Goal: Information Seeking & Learning: Learn about a topic

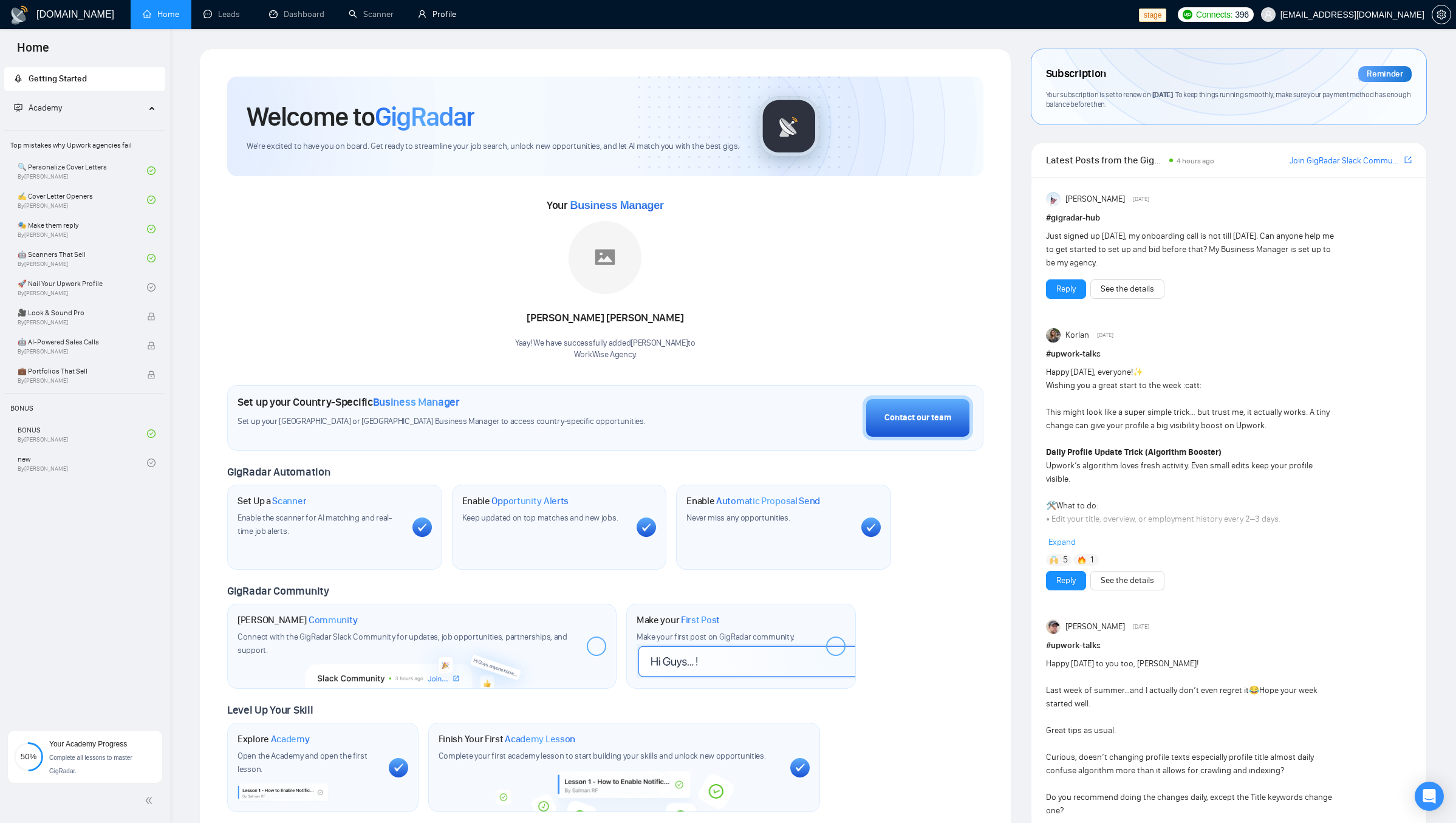
drag, startPoint x: 435, startPoint y: 19, endPoint x: 432, endPoint y: 45, distance: 26.2
click at [435, 19] on link "Profile" at bounding box center [437, 14] width 38 height 11
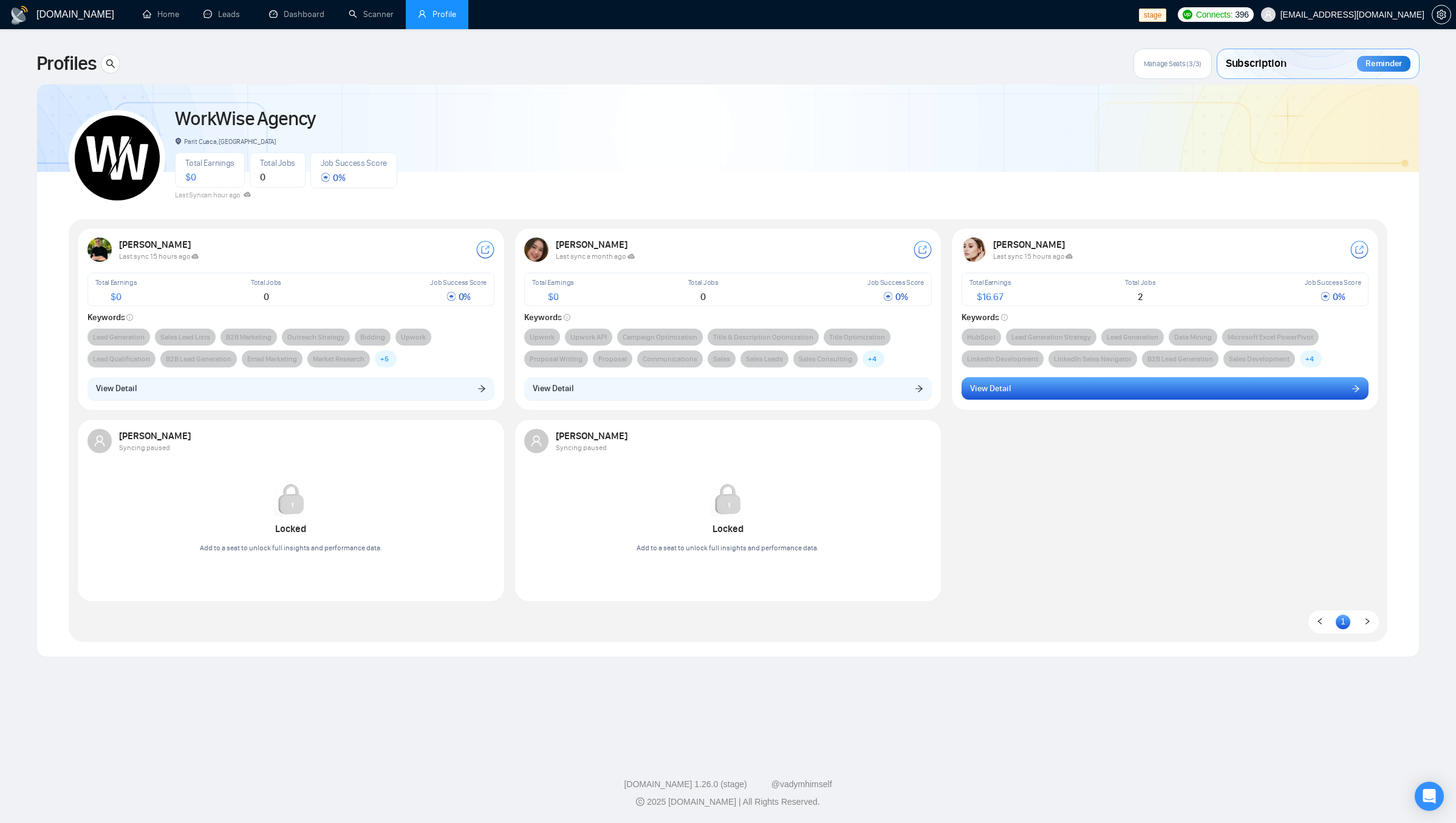
click at [1038, 388] on button "View Detail" at bounding box center [1165, 388] width 407 height 23
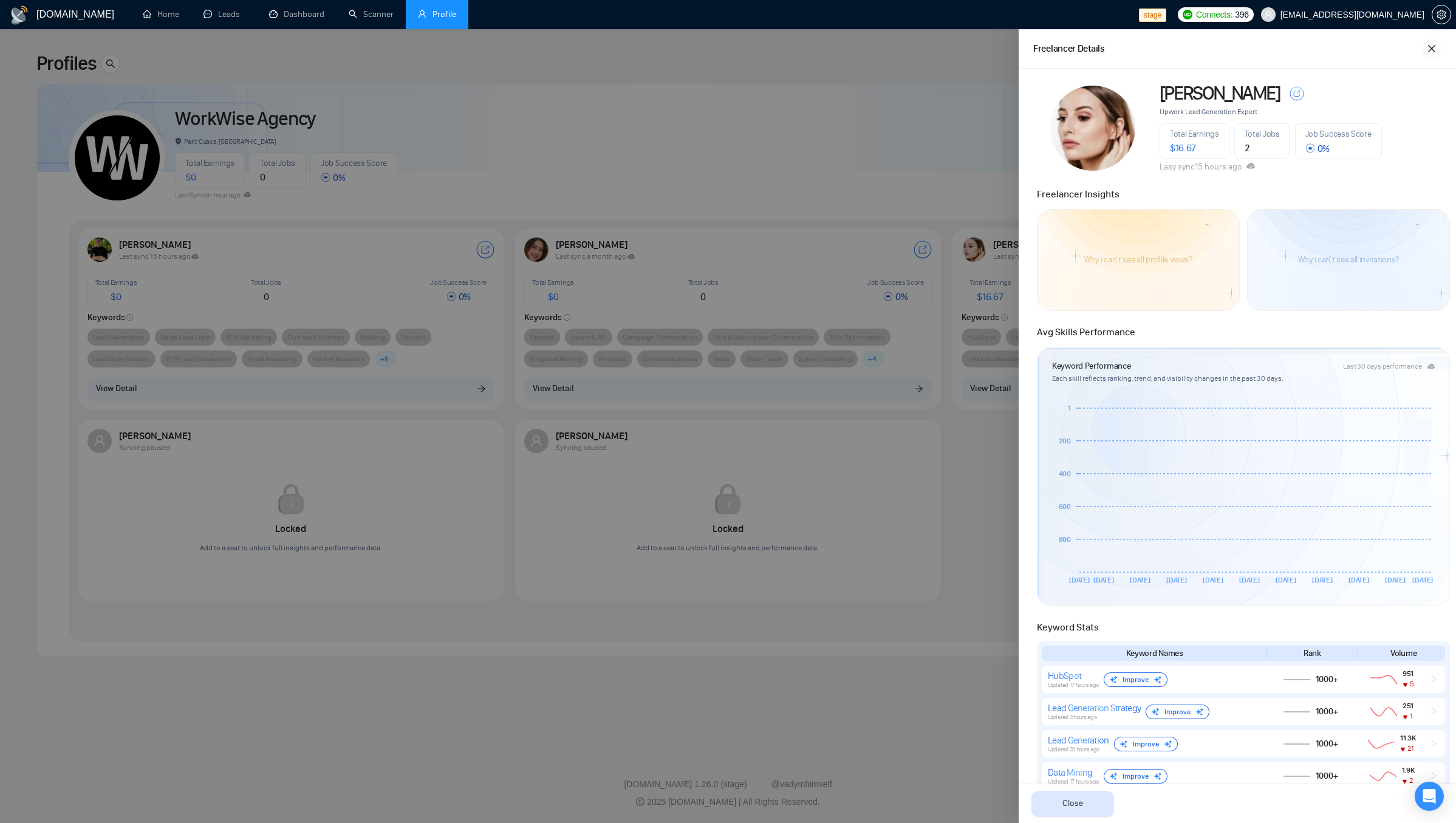
drag, startPoint x: 1431, startPoint y: 49, endPoint x: 1412, endPoint y: 51, distance: 19.1
click at [1431, 49] on icon "close" at bounding box center [1432, 49] width 7 height 7
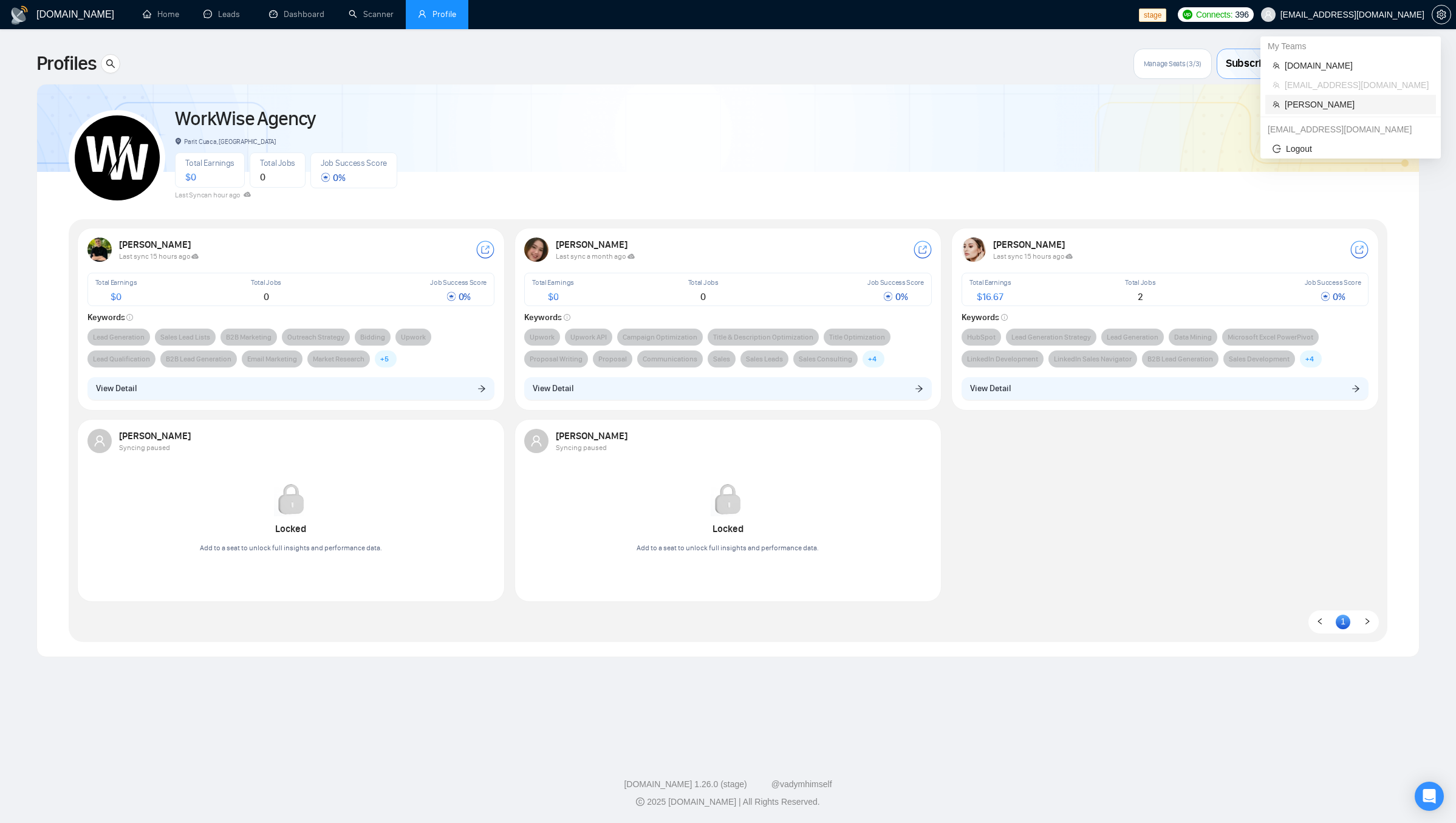
click at [1320, 106] on span "[PERSON_NAME]" at bounding box center [1356, 104] width 144 height 13
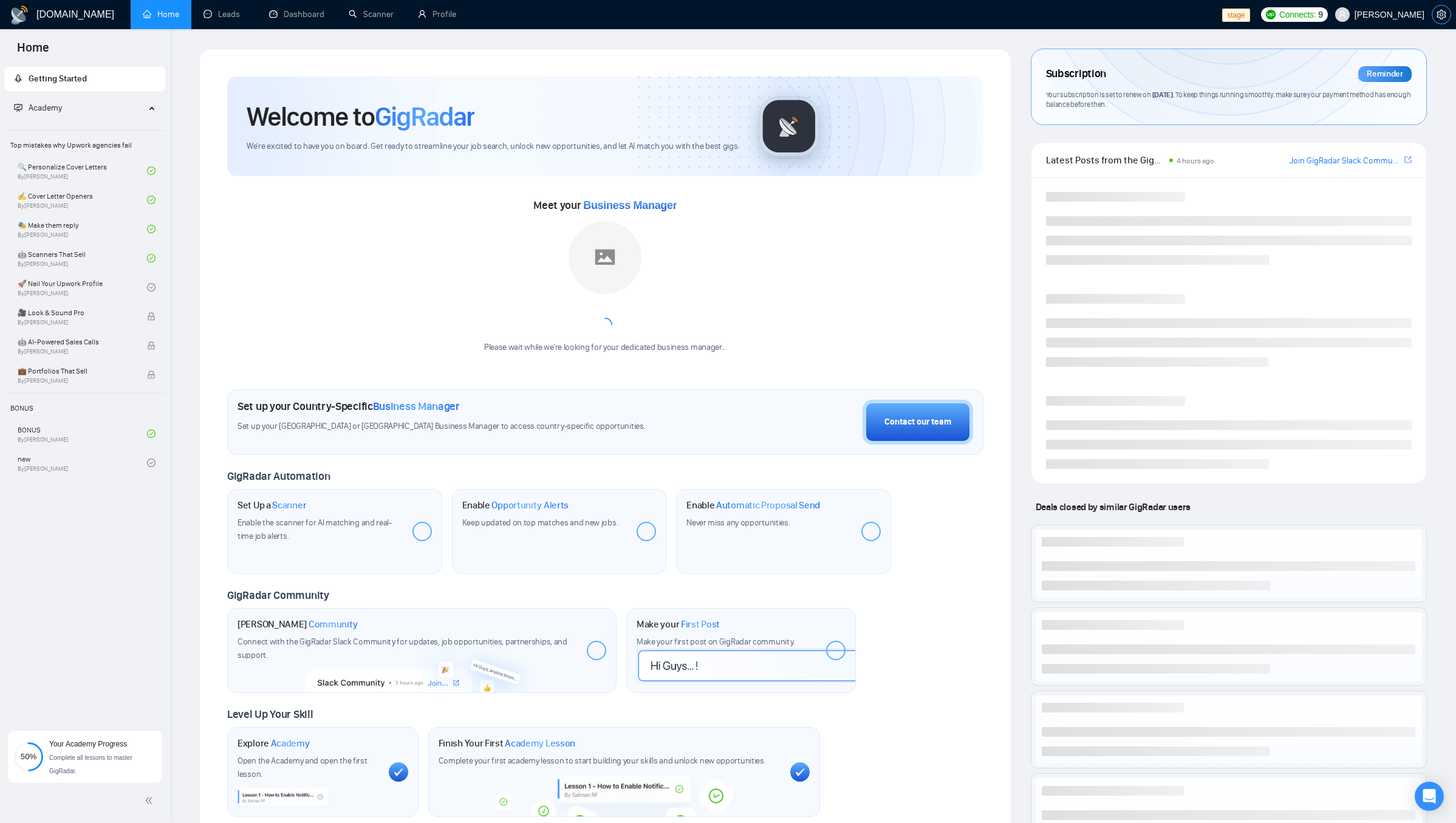
click at [1447, 16] on span "setting" at bounding box center [1441, 15] width 18 height 10
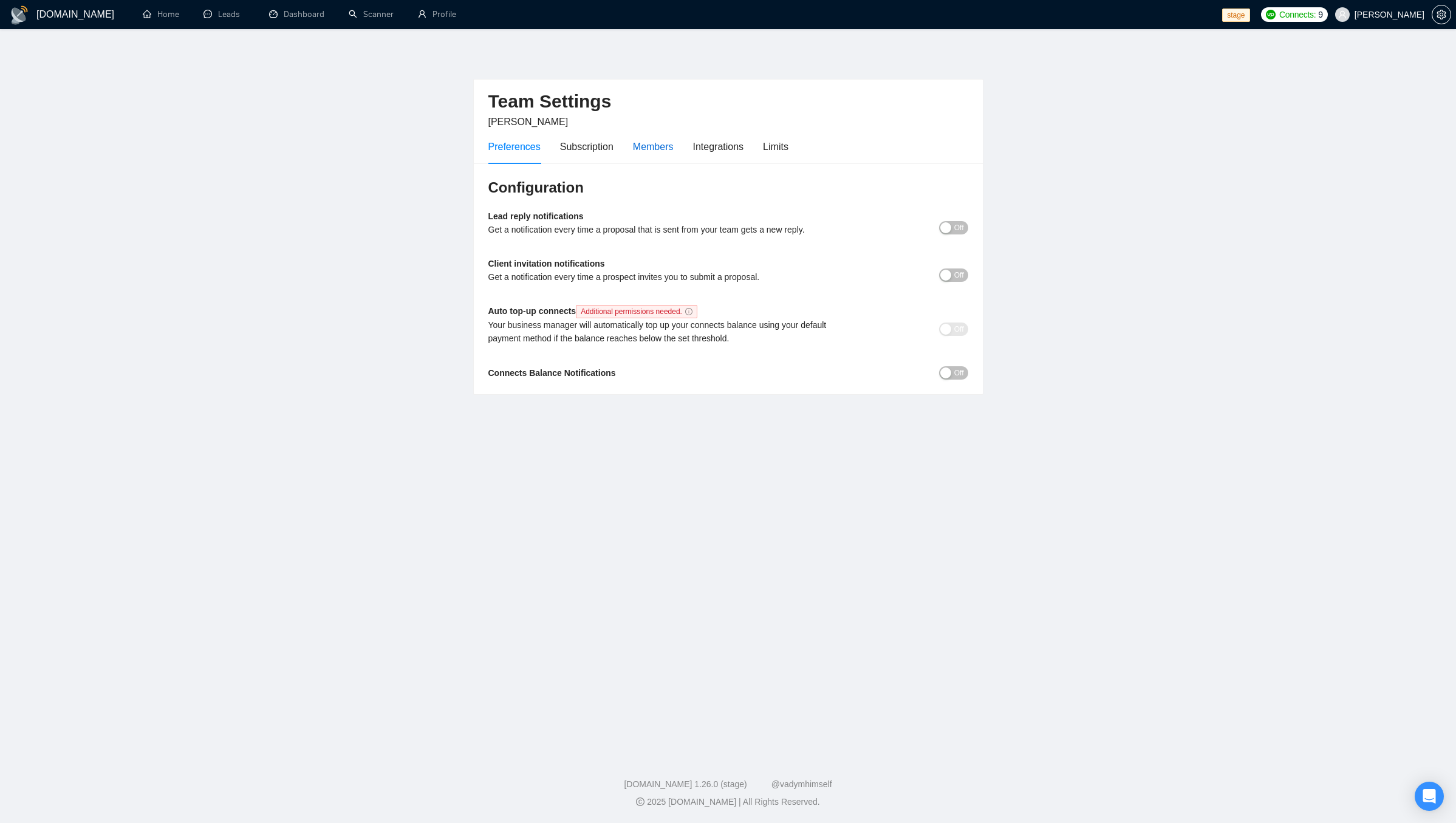
click at [656, 148] on div "Members" at bounding box center [653, 146] width 40 height 15
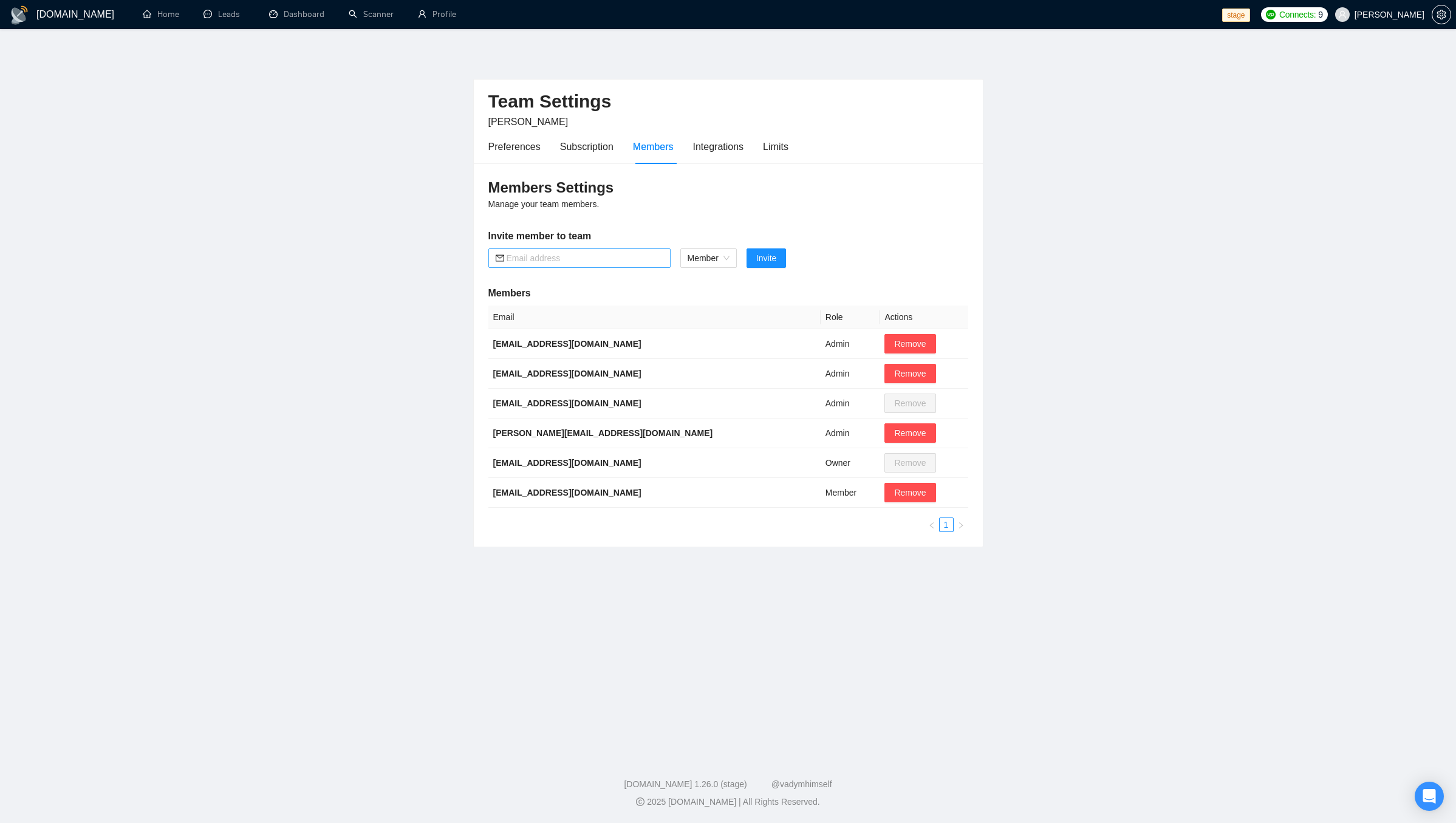
click at [542, 254] on input "text" at bounding box center [585, 258] width 157 height 13
click at [442, 17] on link "Profile" at bounding box center [437, 14] width 38 height 11
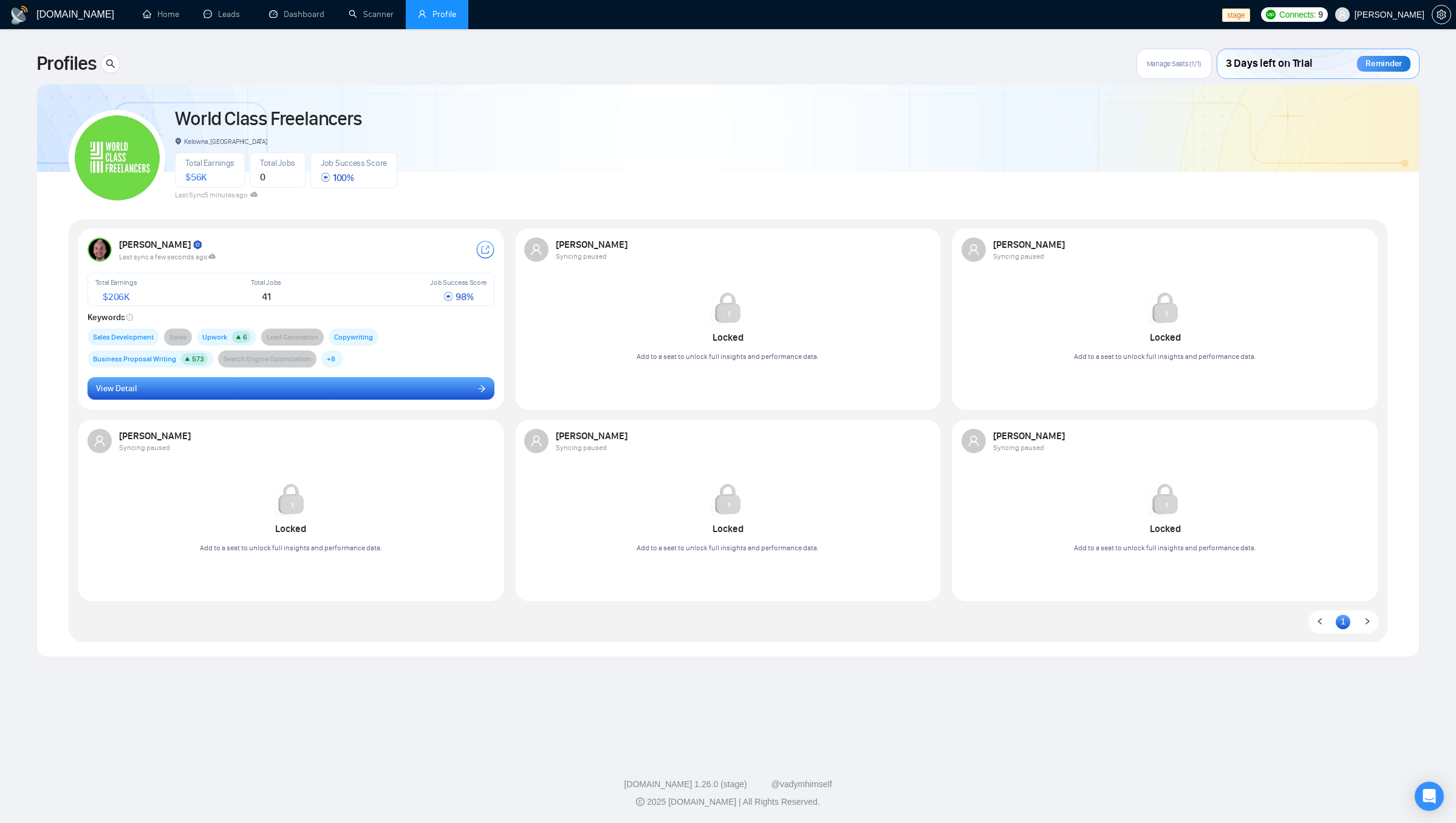
click at [336, 393] on button "View Detail" at bounding box center [291, 388] width 407 height 23
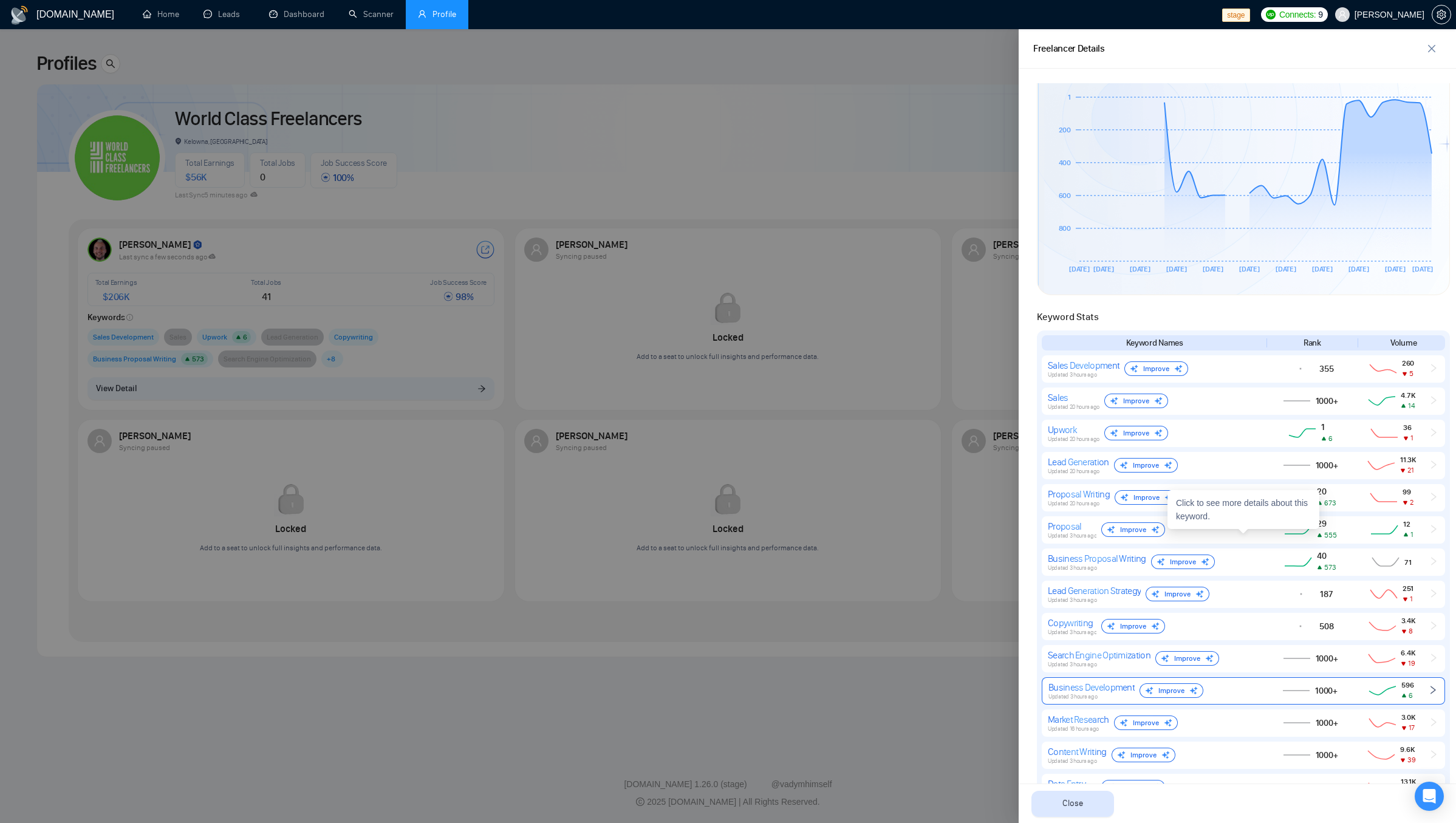
scroll to position [309, 0]
click at [1256, 441] on div "Upwork Updated 20 hours ago Improve" at bounding box center [1153, 436] width 210 height 19
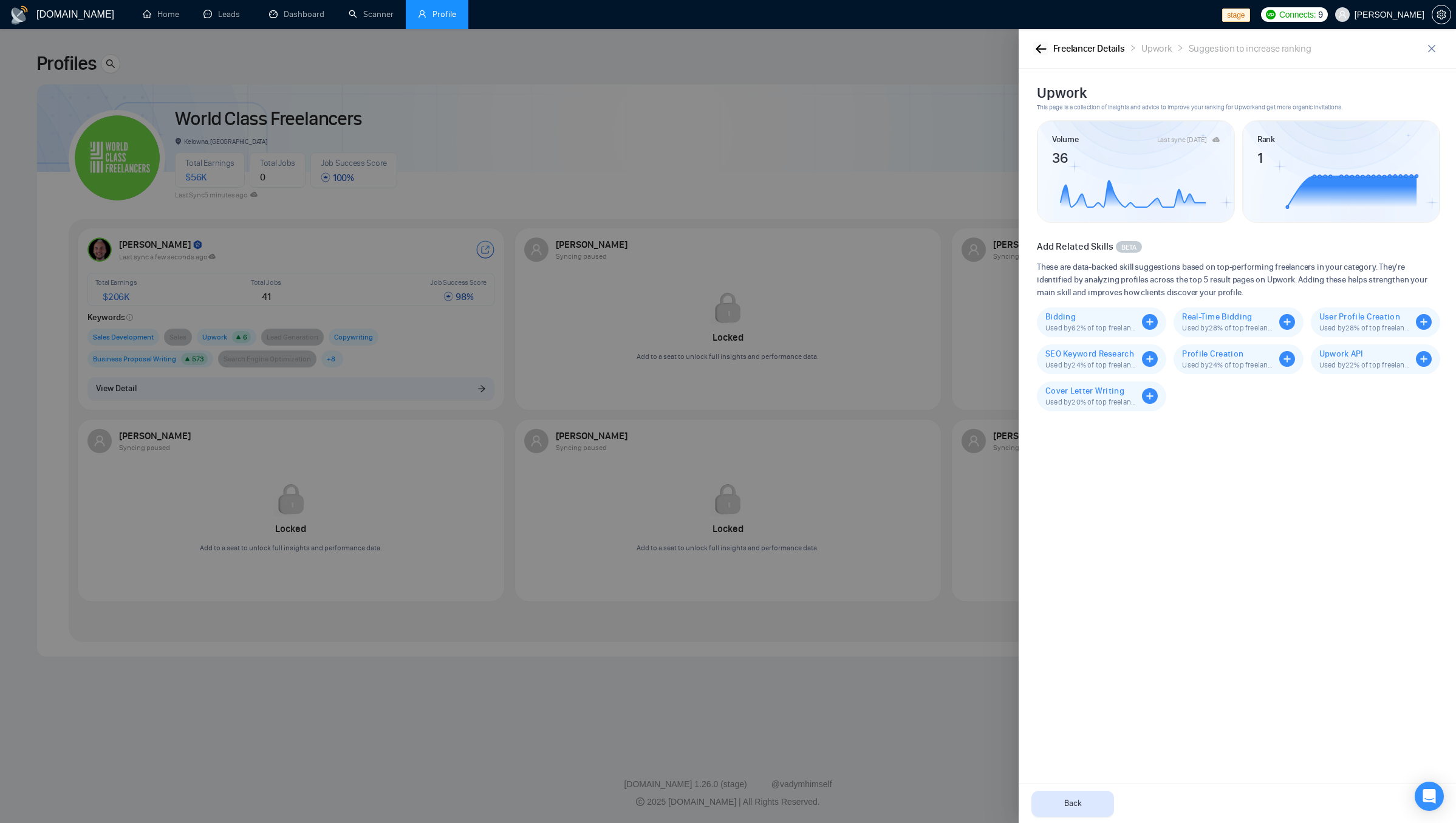
click at [1038, 49] on icon "button" at bounding box center [1041, 49] width 11 height 9
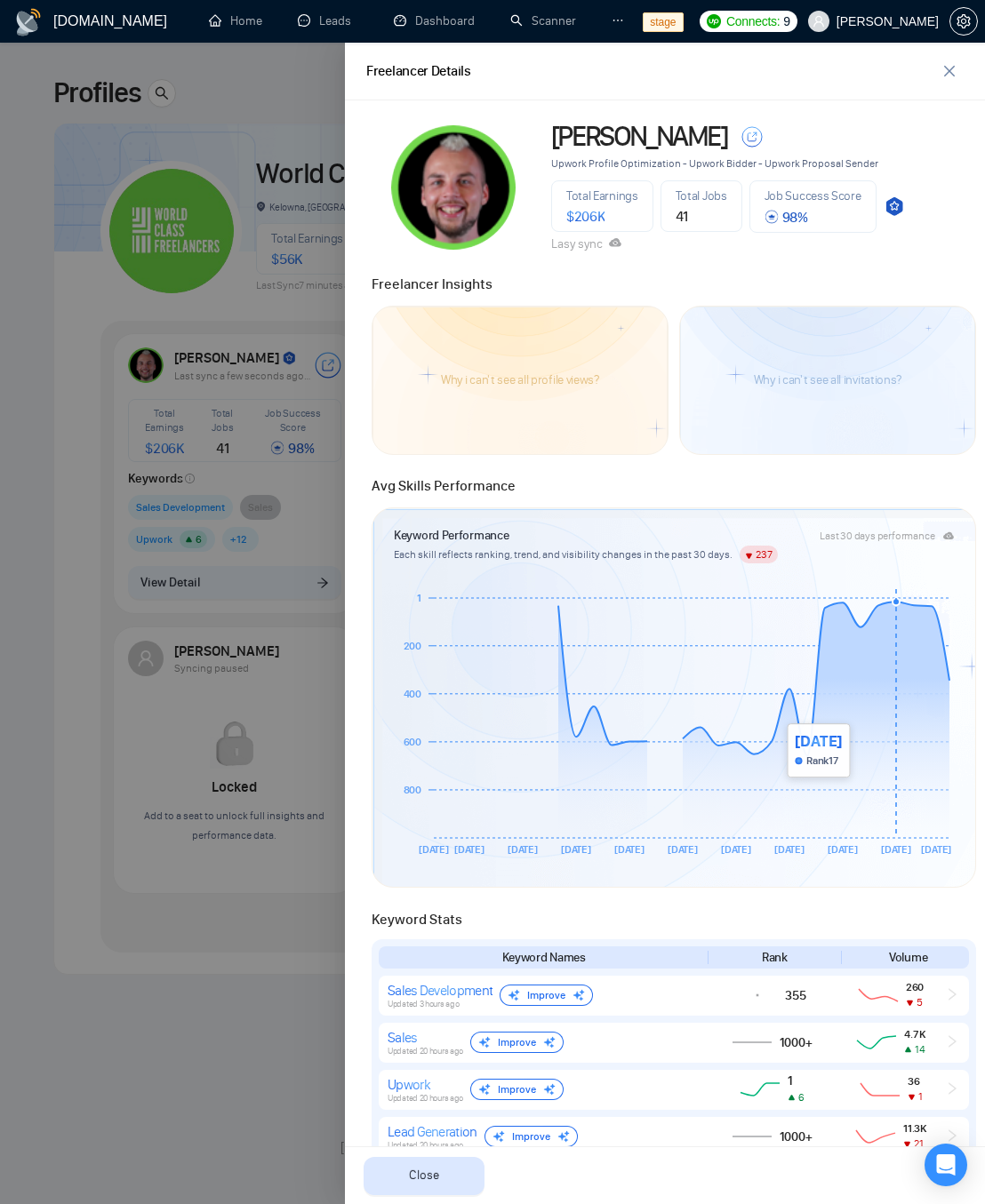
click at [895, 785] on icon at bounding box center [692, 719] width 516 height 236
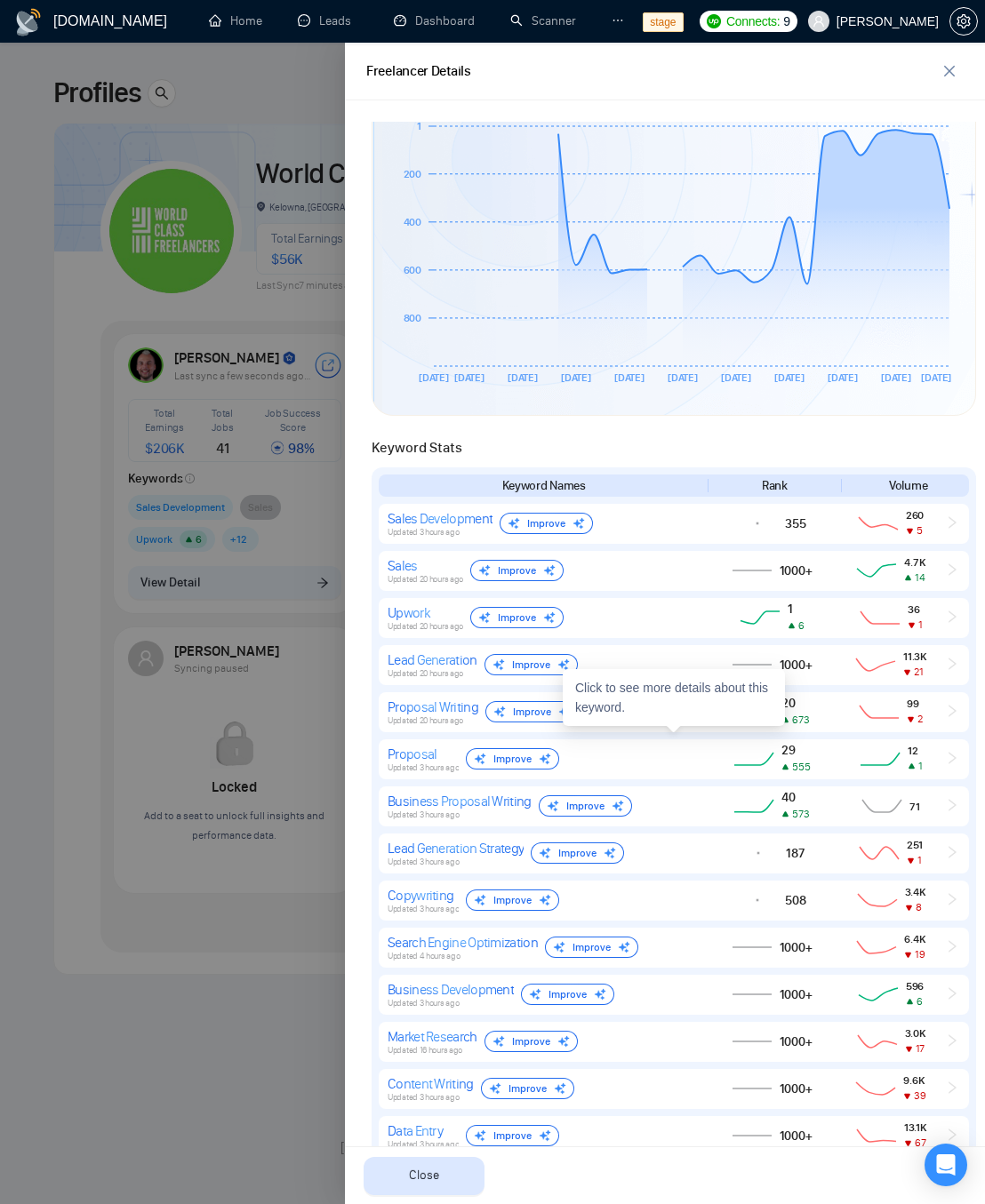
scroll to position [469, 0]
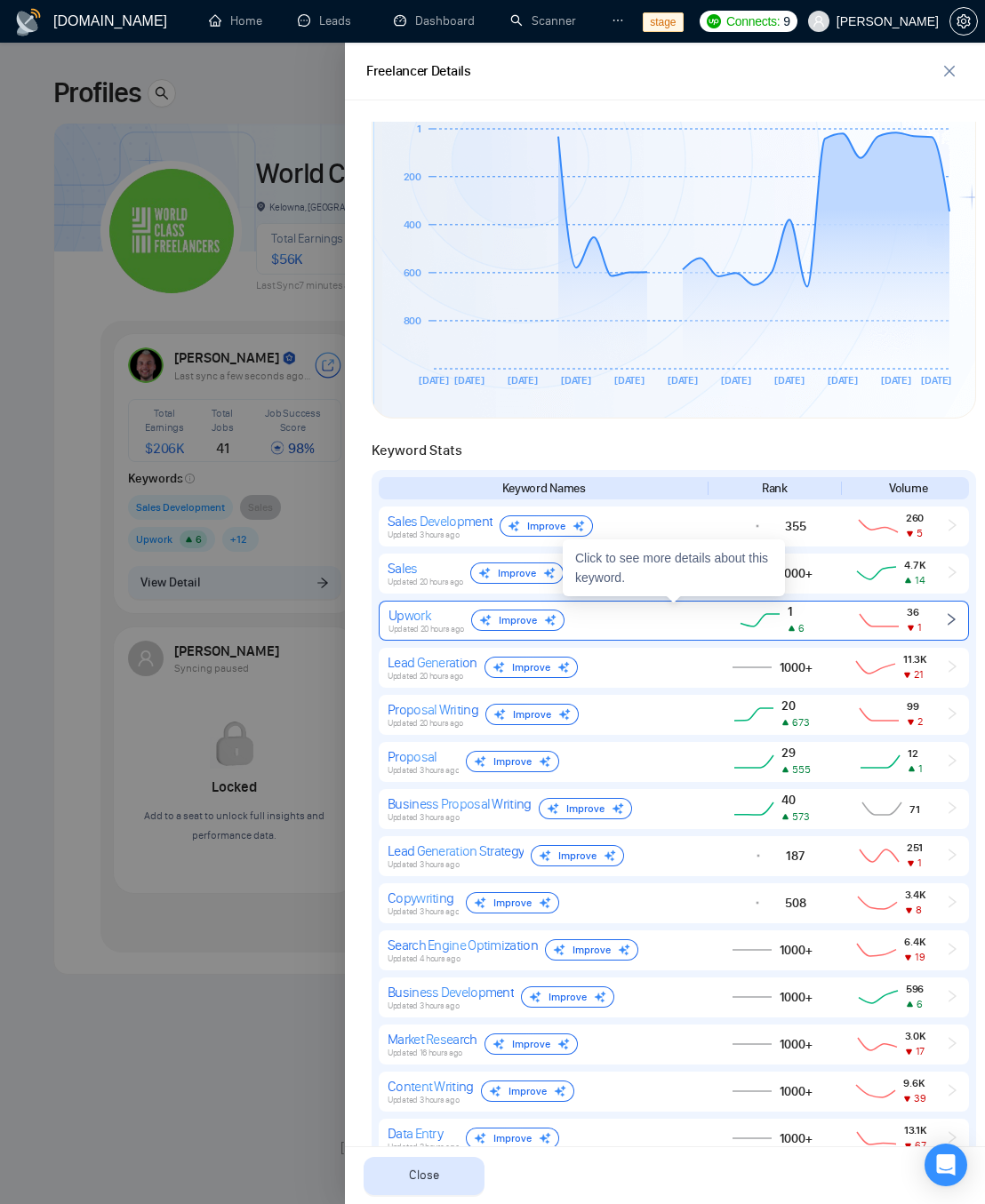
click at [754, 632] on div "1 6" at bounding box center [772, 620] width 121 height 33
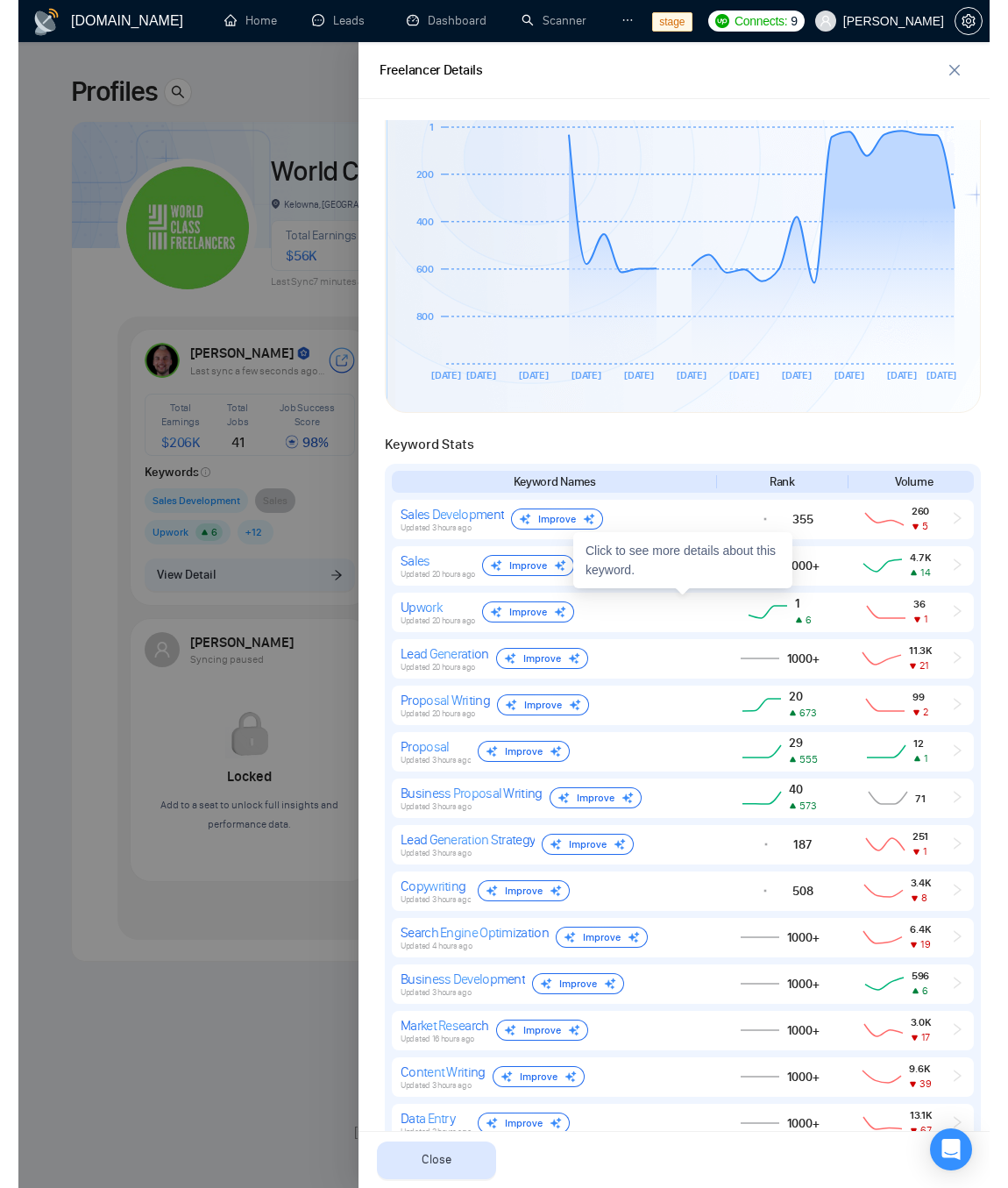
scroll to position [0, 0]
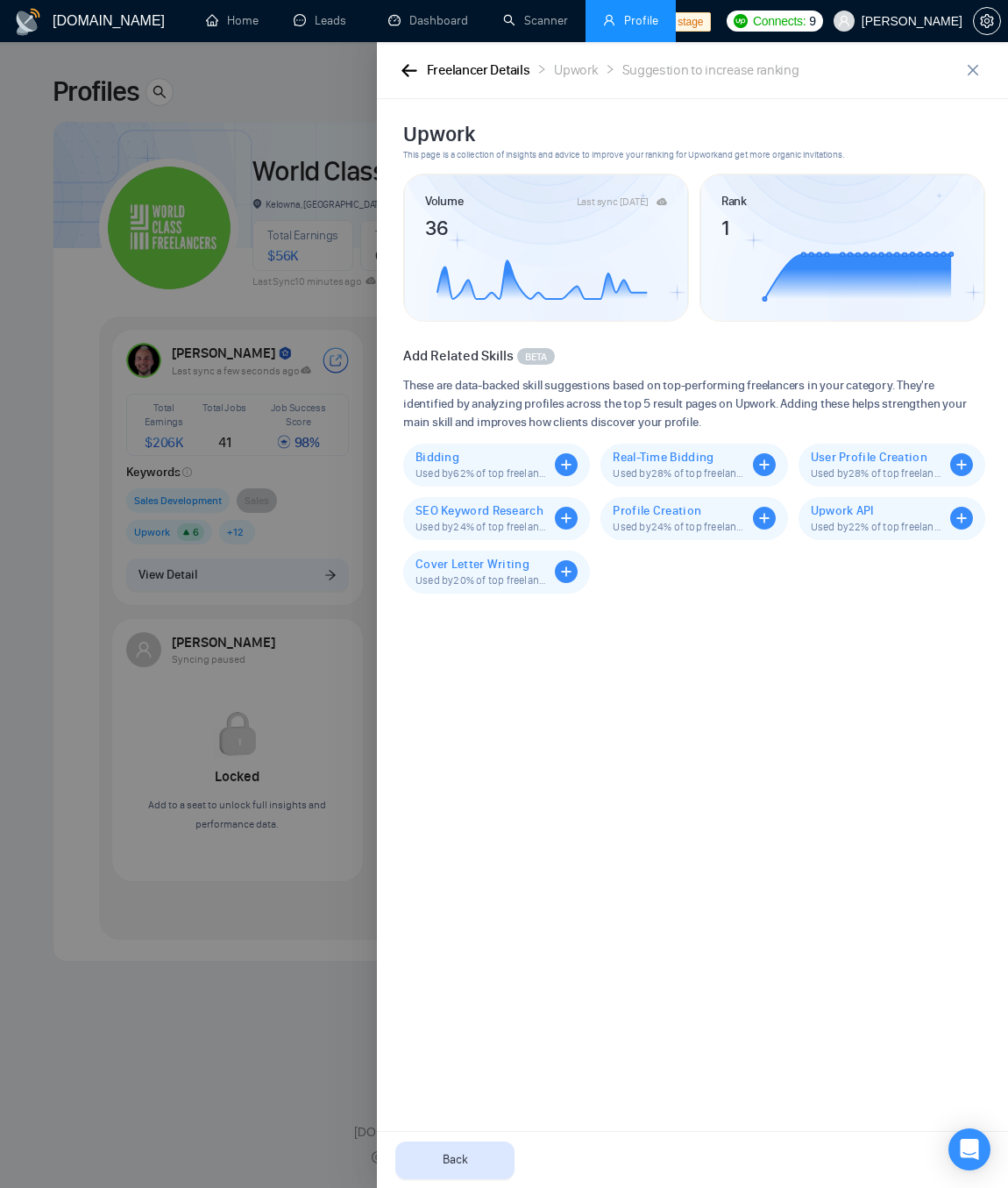
click at [560, 452] on div "Bidding Used by 62 % of top freelancers. Boosts your Upwork sk visibility." at bounding box center [497, 465] width 187 height 43
click at [565, 472] on icon "plus-circle" at bounding box center [565, 464] width 22 height 22
click at [692, 724] on div "Upwork This page is a collection of insights and advice to improve your ranking…" at bounding box center [701, 643] width 606 height 1047
click at [641, 628] on div "Upwork This page is a collection of insights and advice to improve your ranking…" at bounding box center [701, 643] width 606 height 1047
